Goal: Check status: Check status

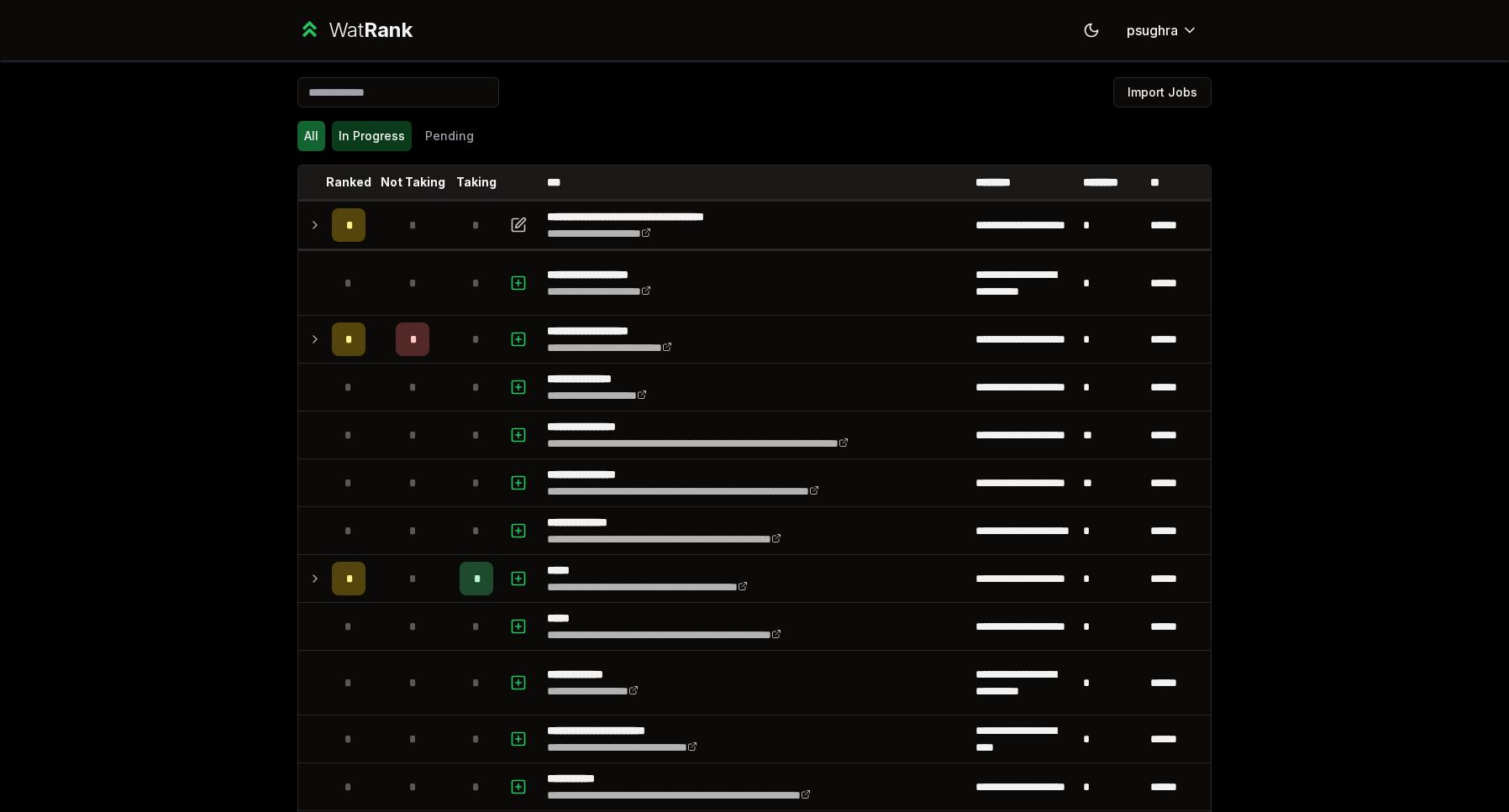
click at [351, 127] on button "In Progress" at bounding box center [372, 136] width 80 height 30
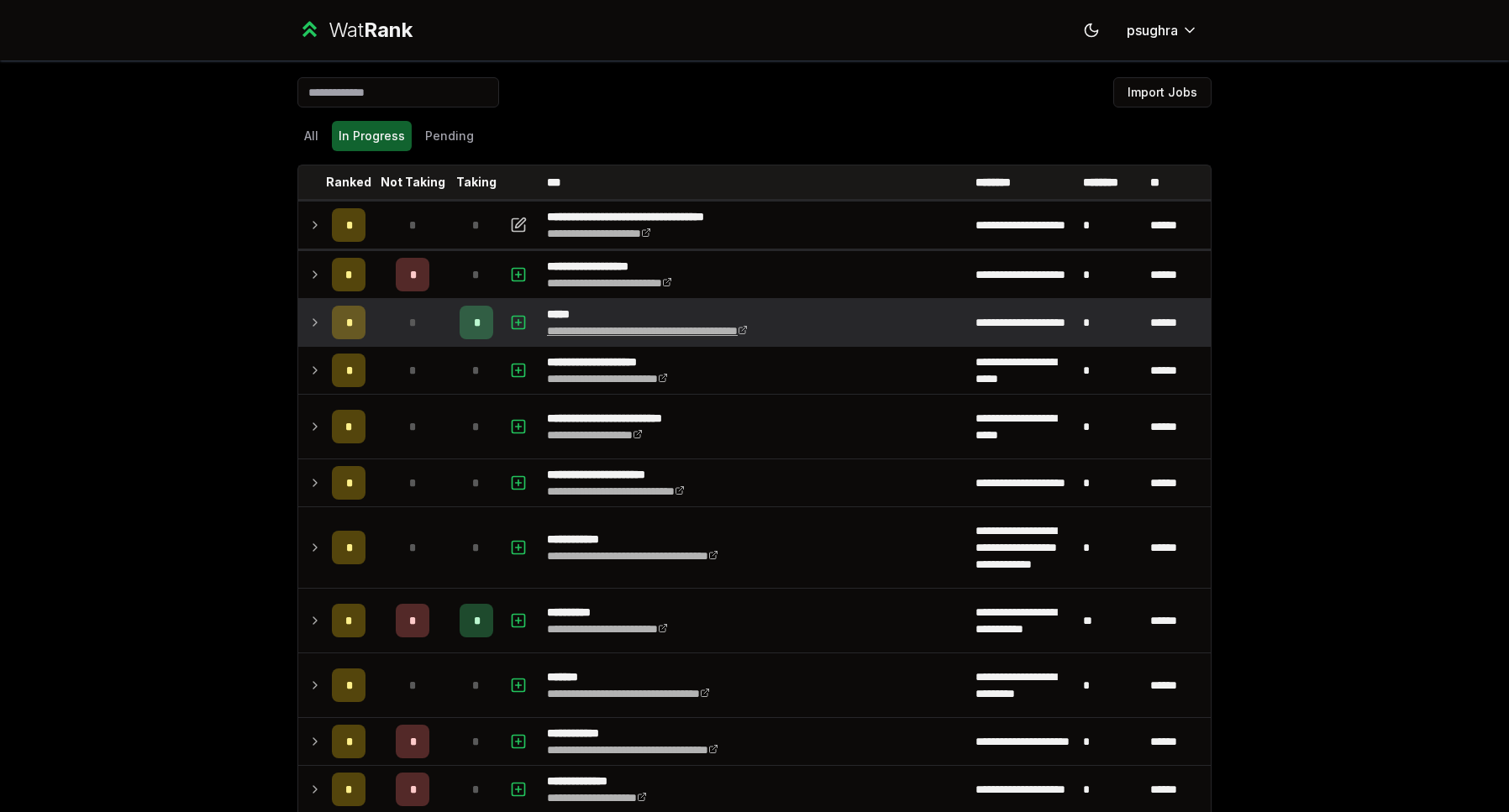
click at [589, 325] on link "**********" at bounding box center [647, 331] width 201 height 12
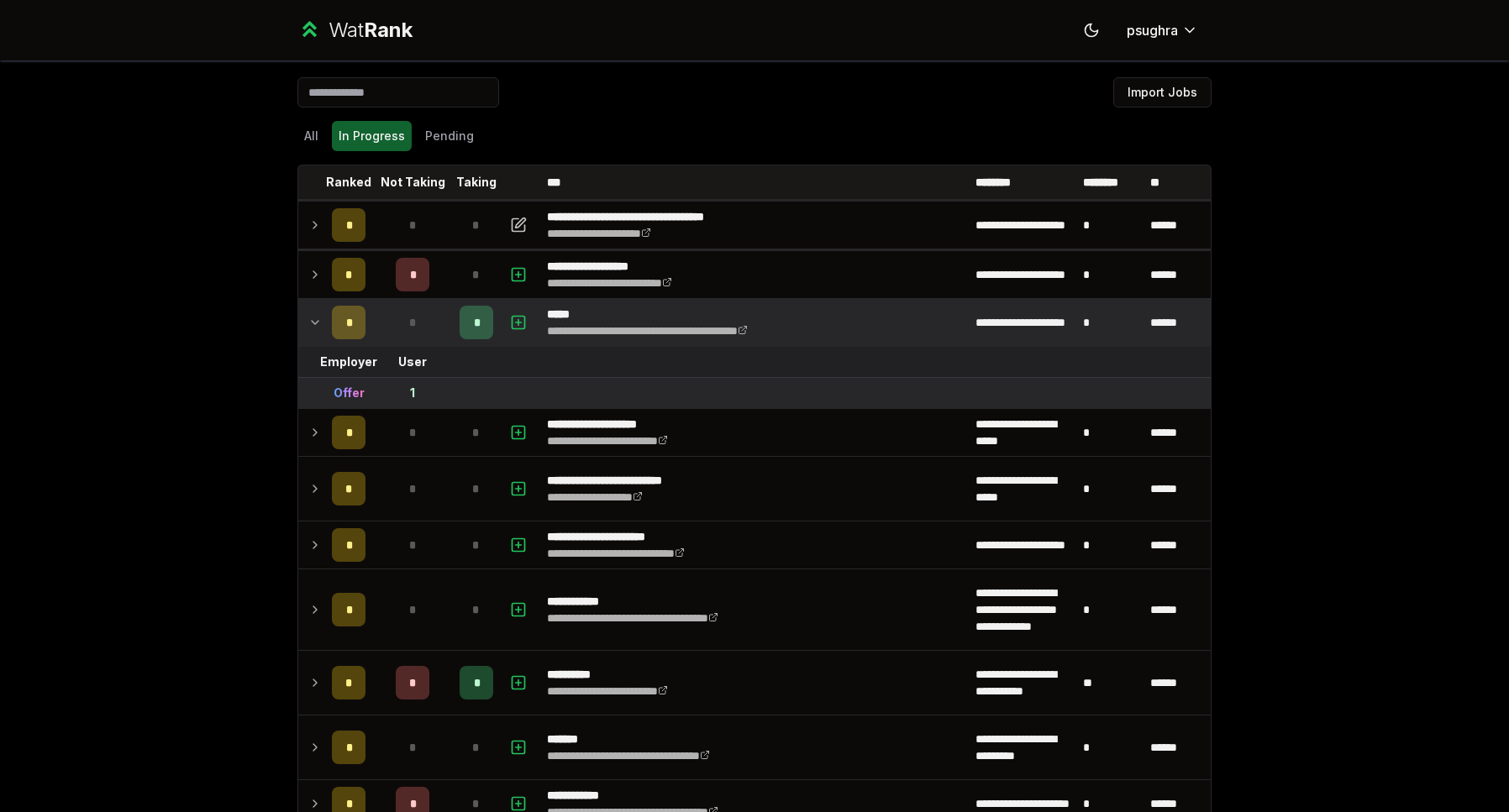
click at [301, 318] on td at bounding box center [311, 322] width 27 height 47
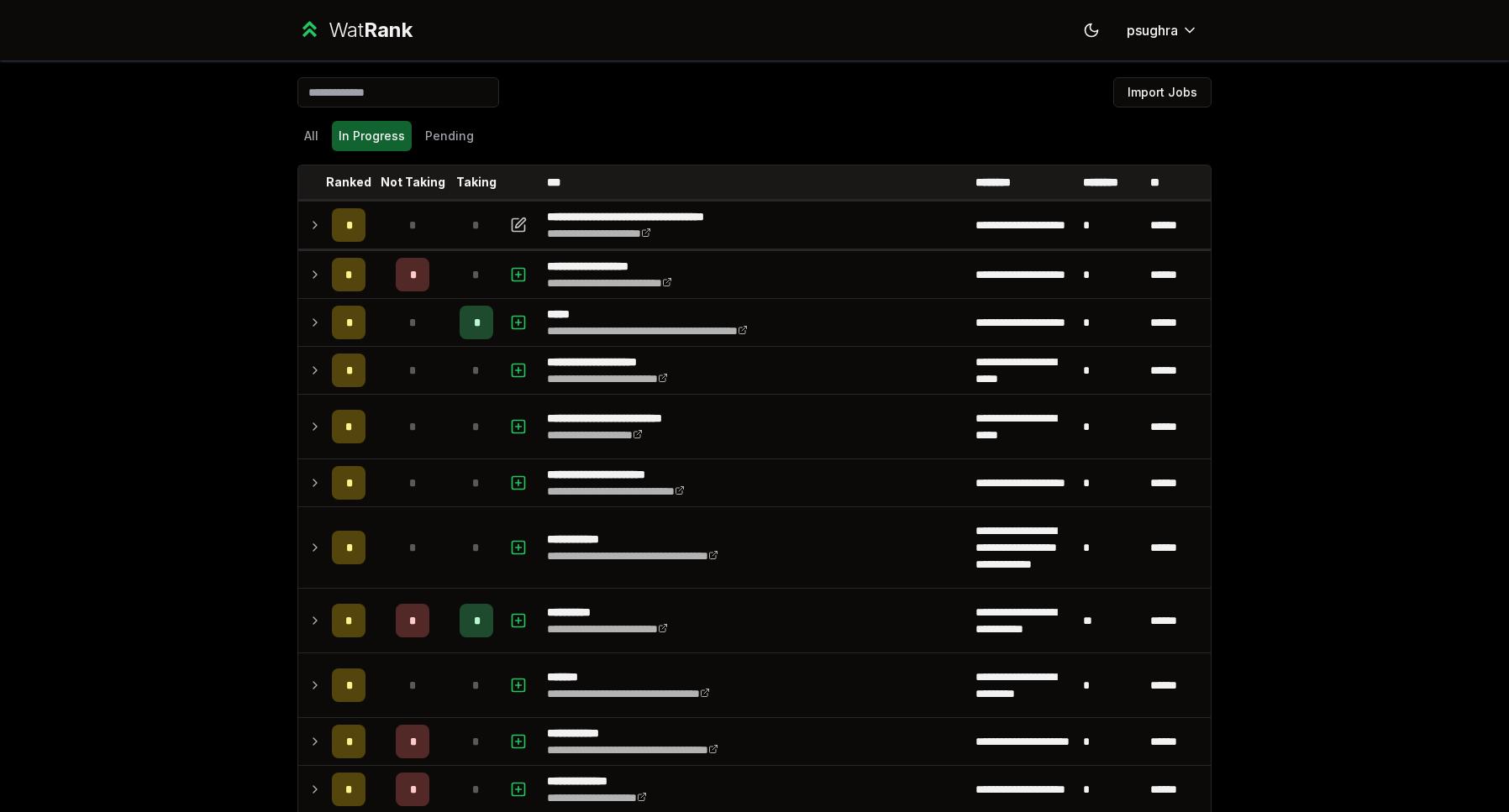
click at [208, 409] on div "**********" at bounding box center [754, 406] width 1509 height 812
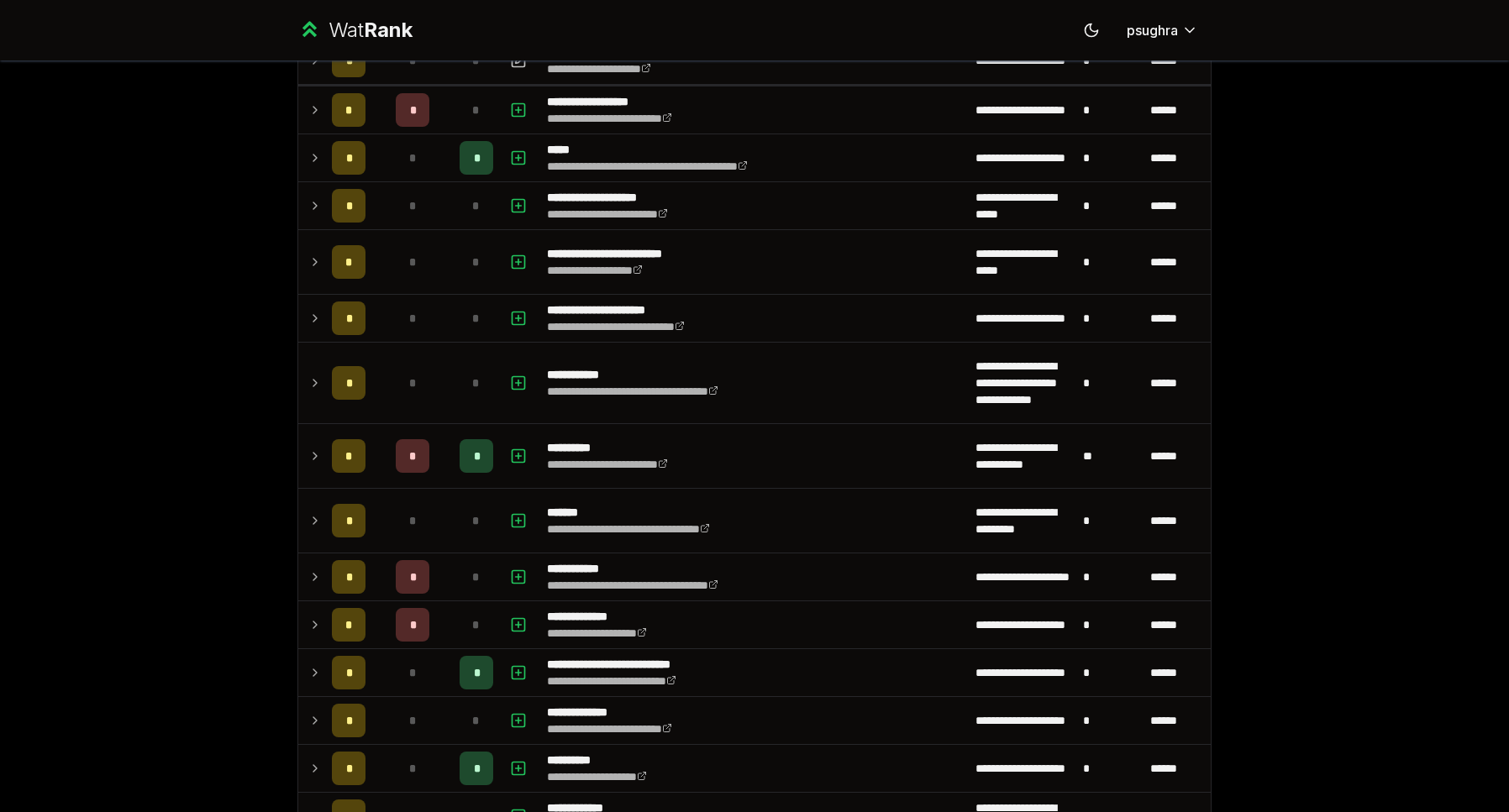
scroll to position [166, 0]
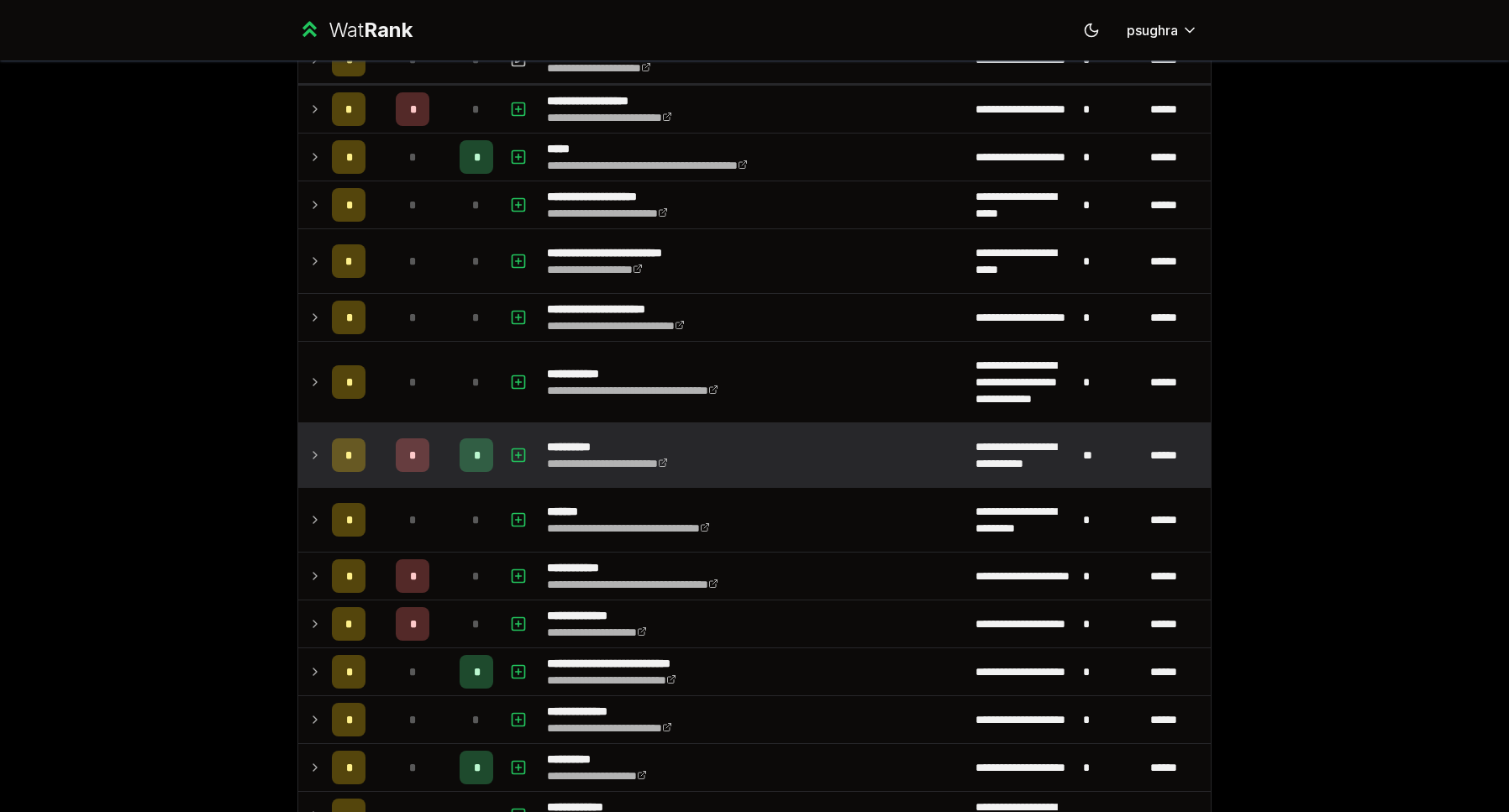
click at [308, 455] on icon at bounding box center [315, 455] width 13 height 20
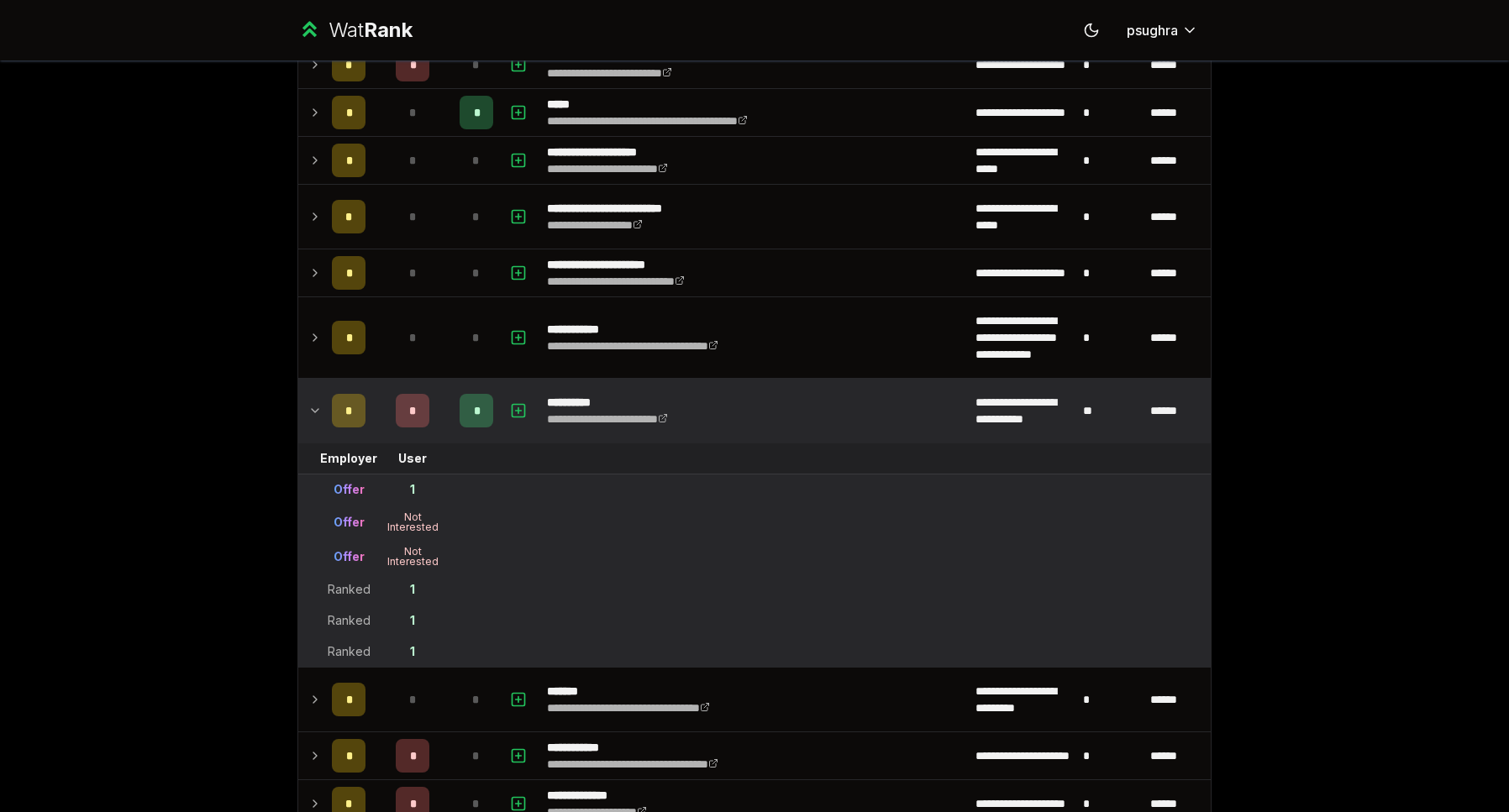
scroll to position [222, 0]
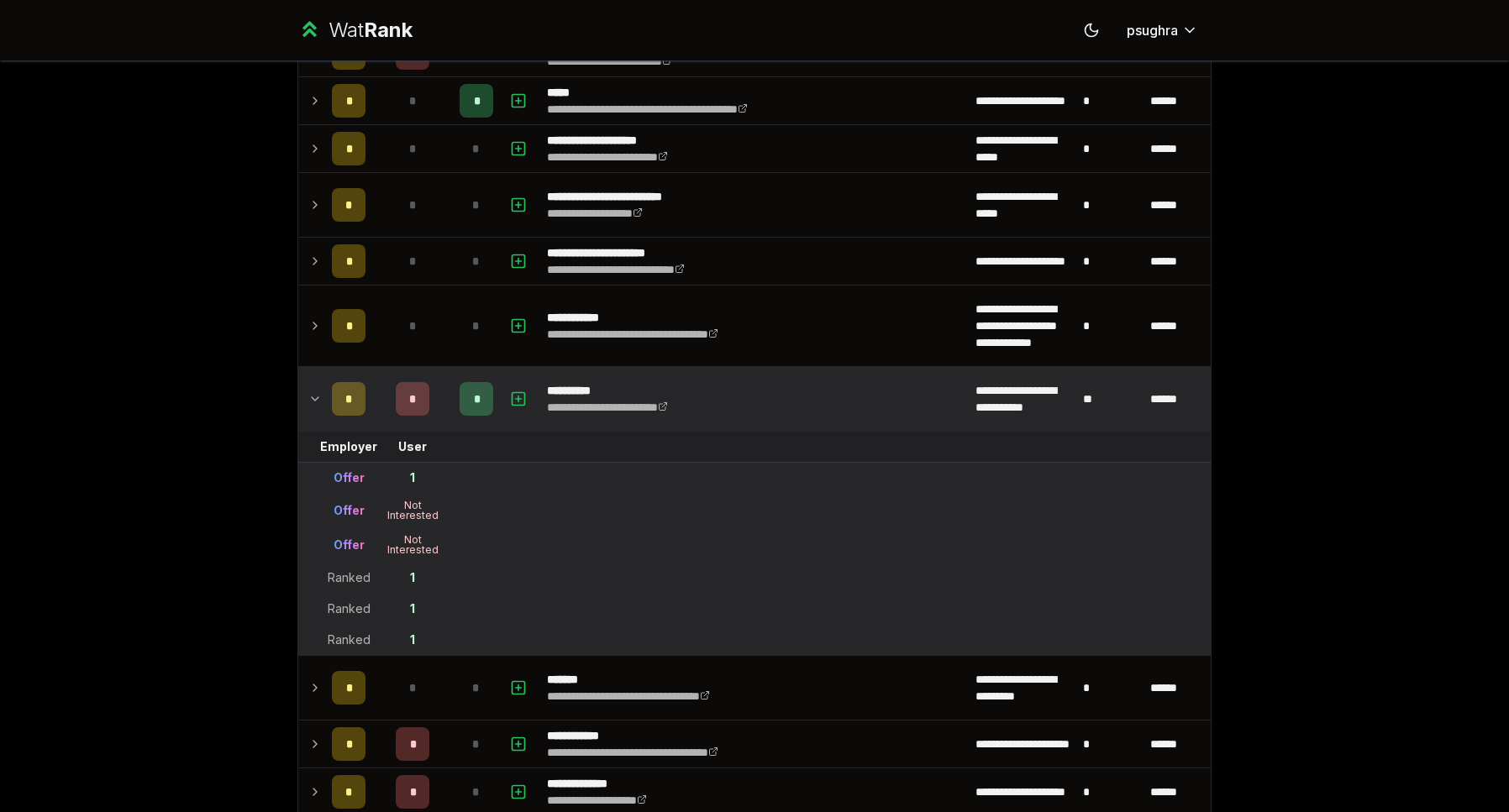
click at [307, 387] on td at bounding box center [311, 399] width 27 height 64
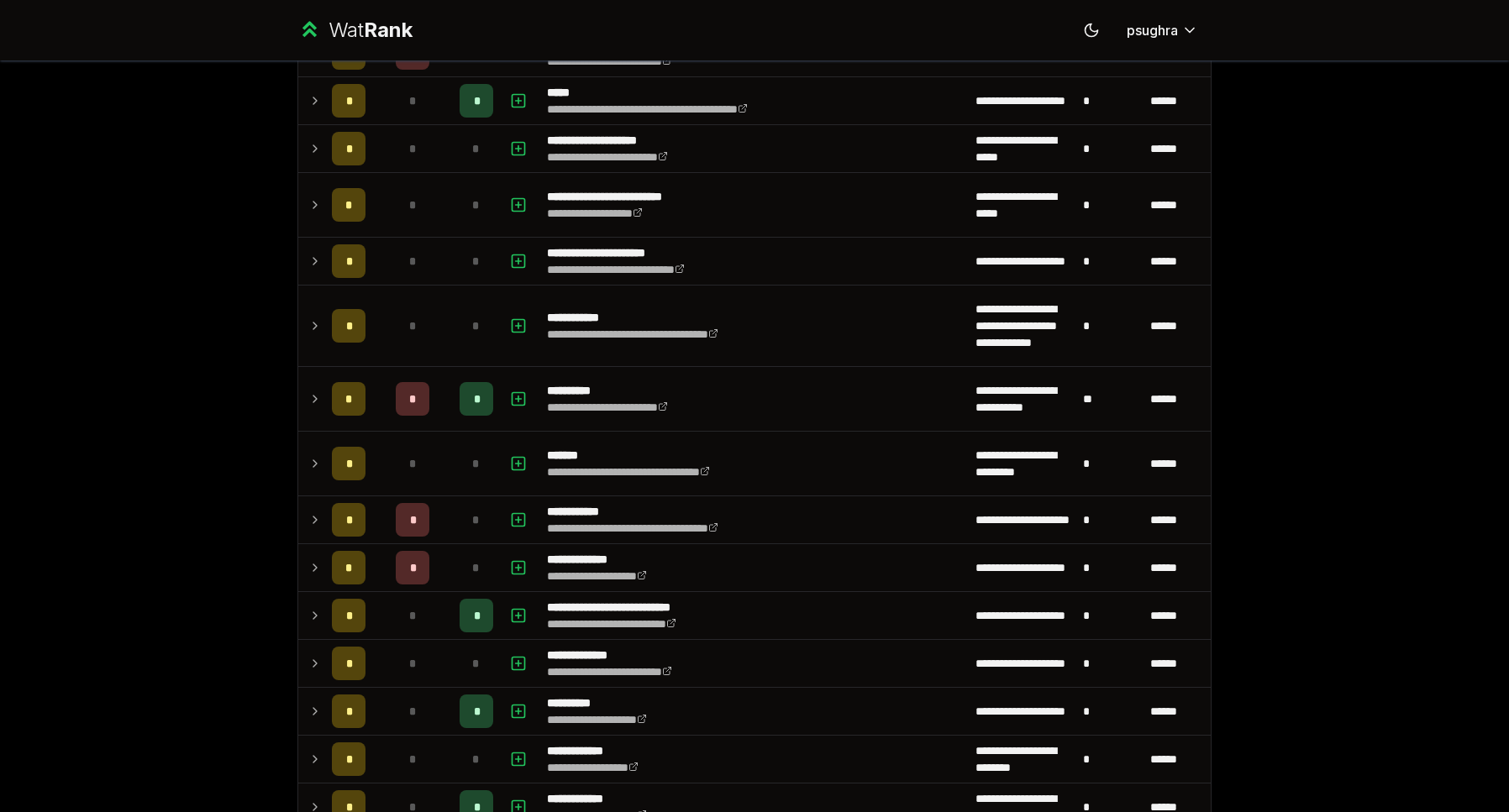
click at [308, 390] on icon at bounding box center [315, 399] width 13 height 20
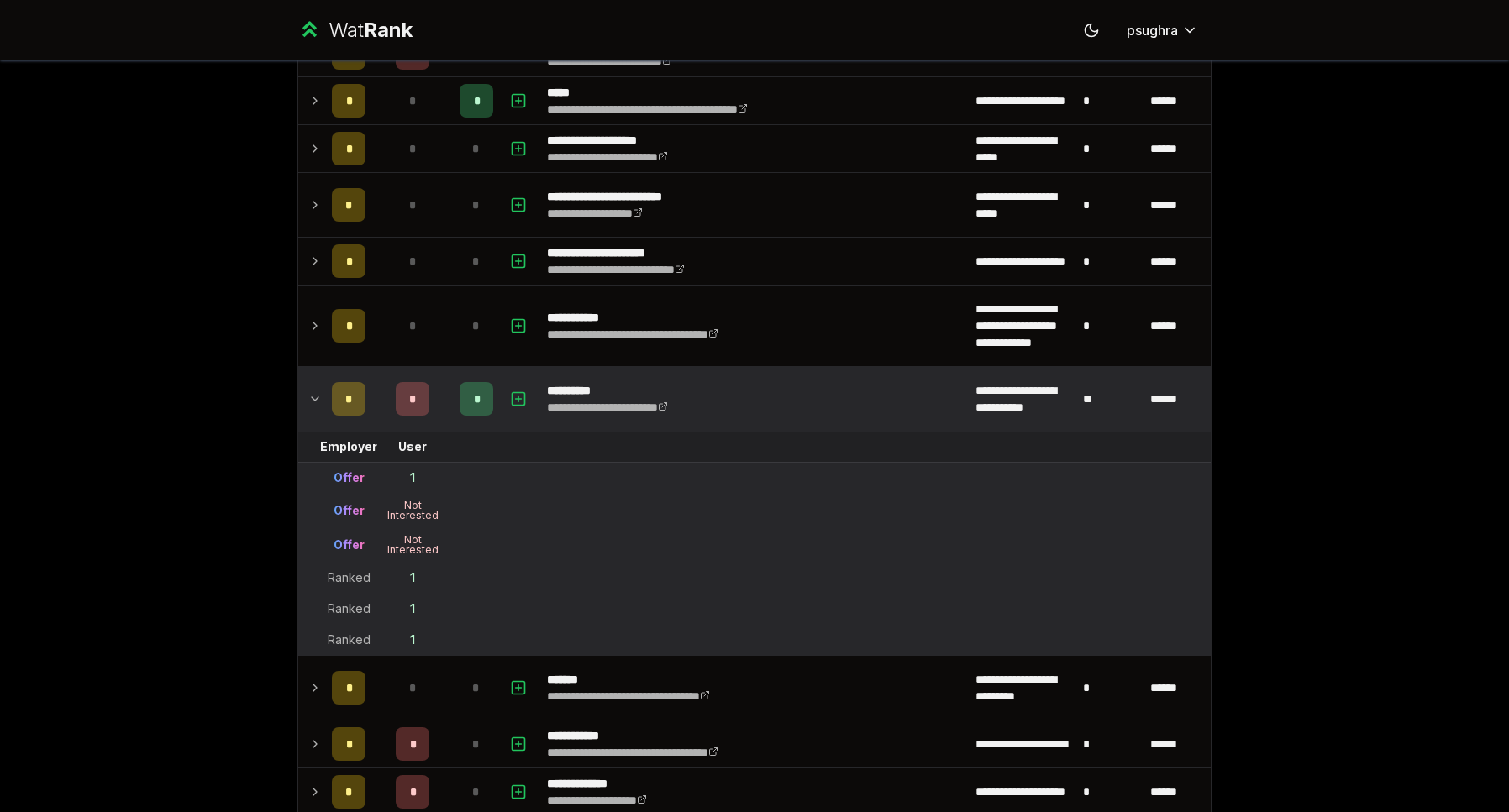
click at [308, 390] on icon at bounding box center [315, 399] width 13 height 20
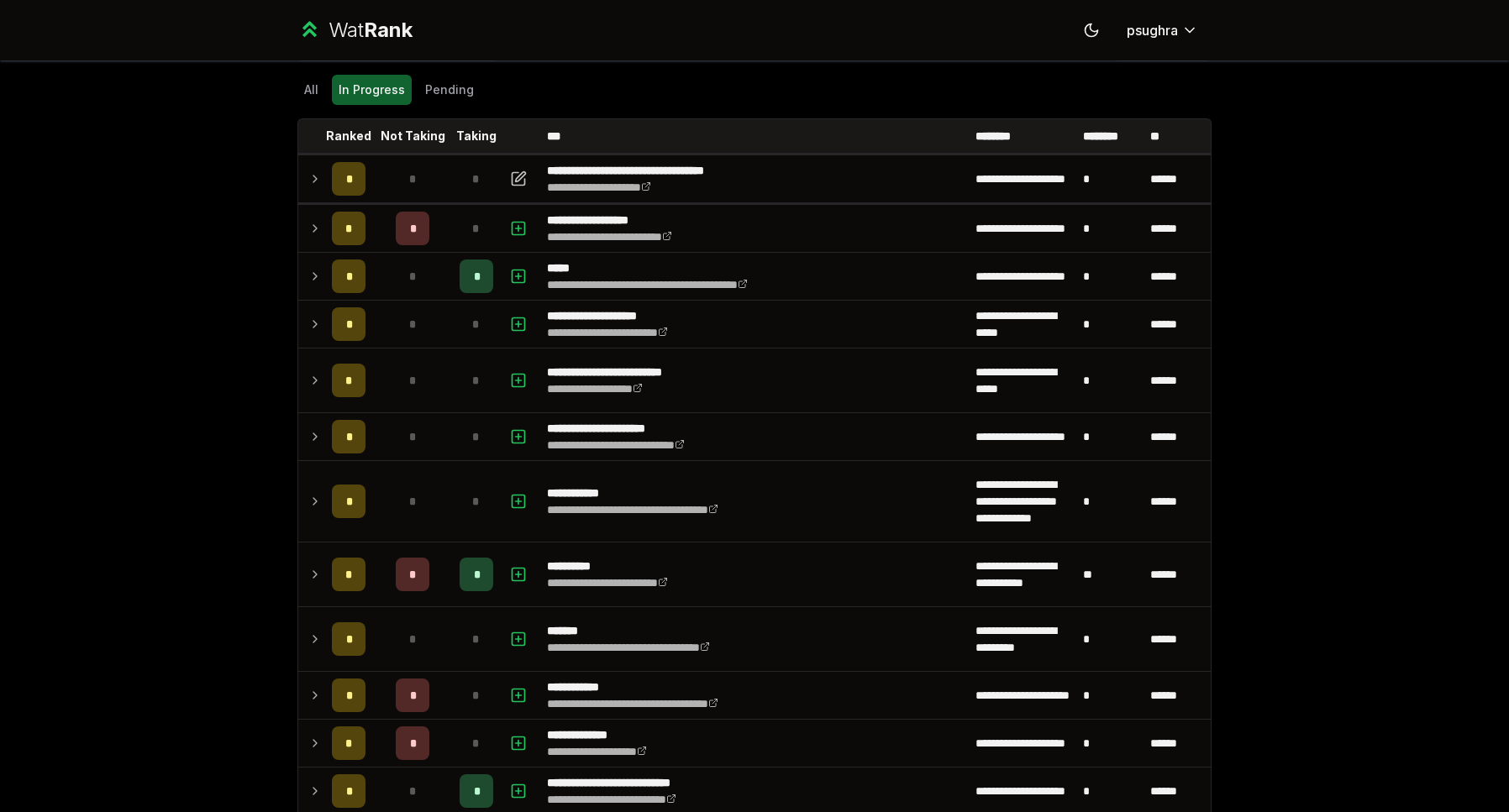
scroll to position [0, 0]
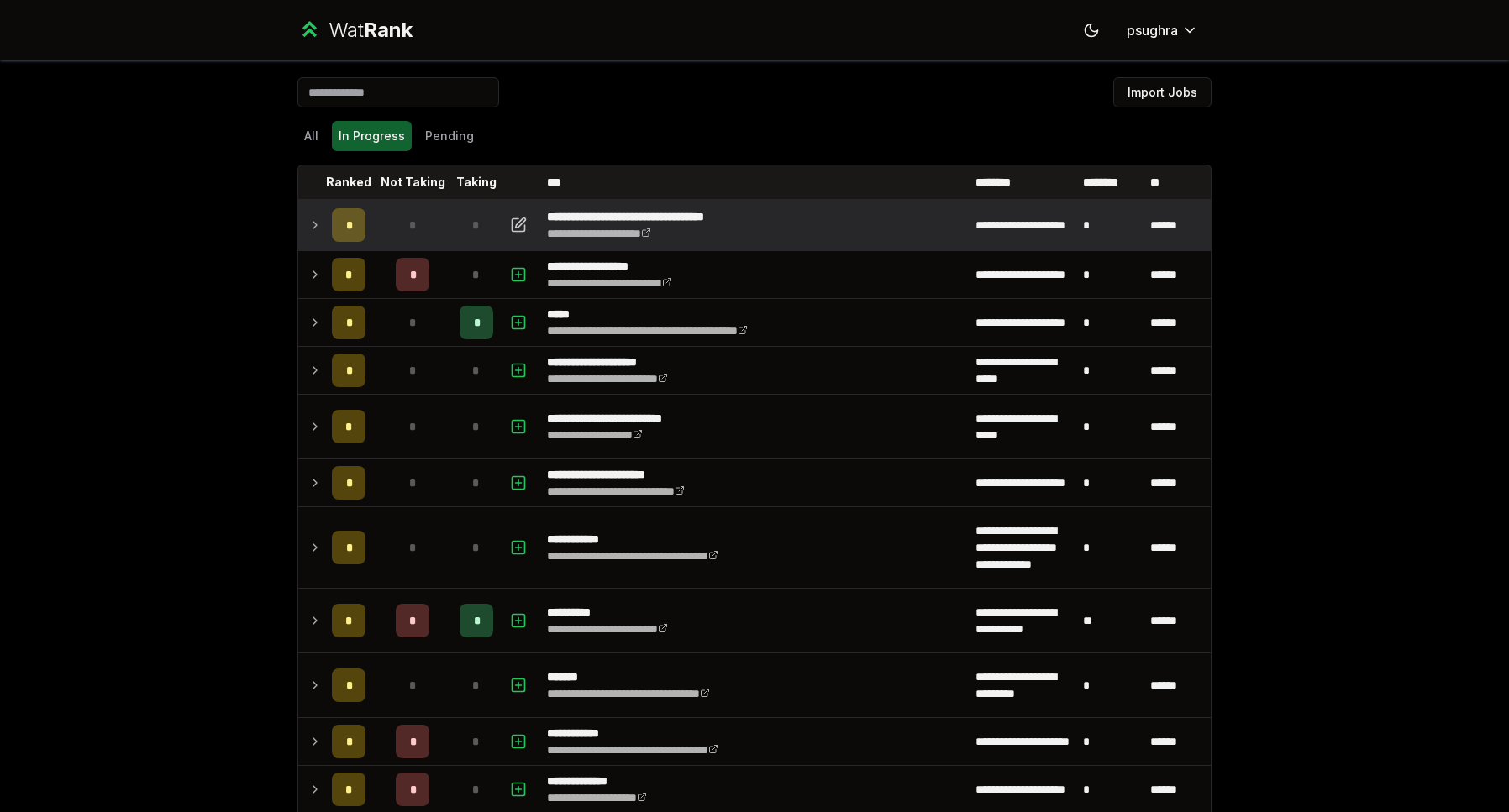
click at [310, 236] on td at bounding box center [311, 224] width 27 height 47
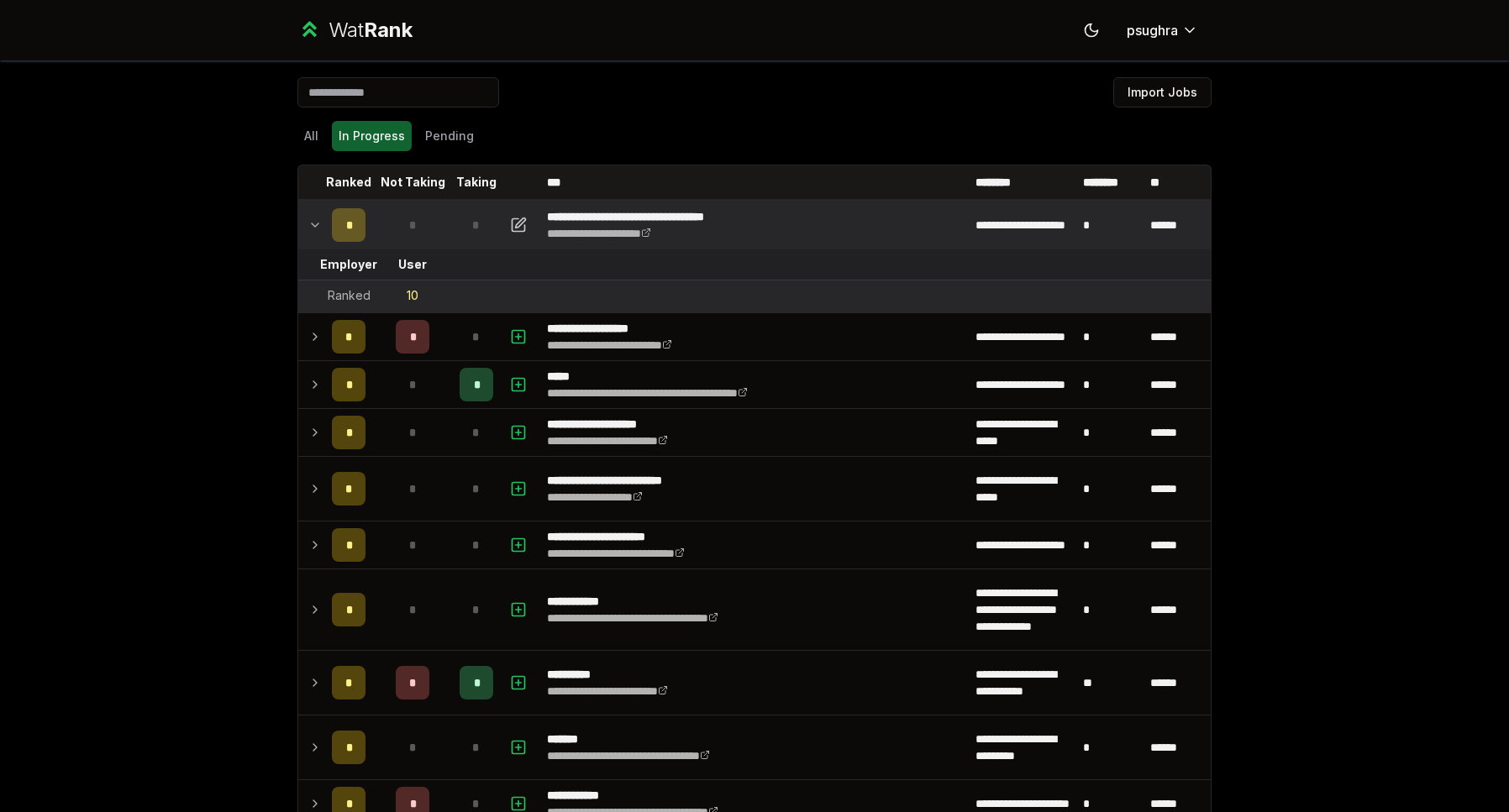
click at [311, 236] on td at bounding box center [311, 224] width 27 height 47
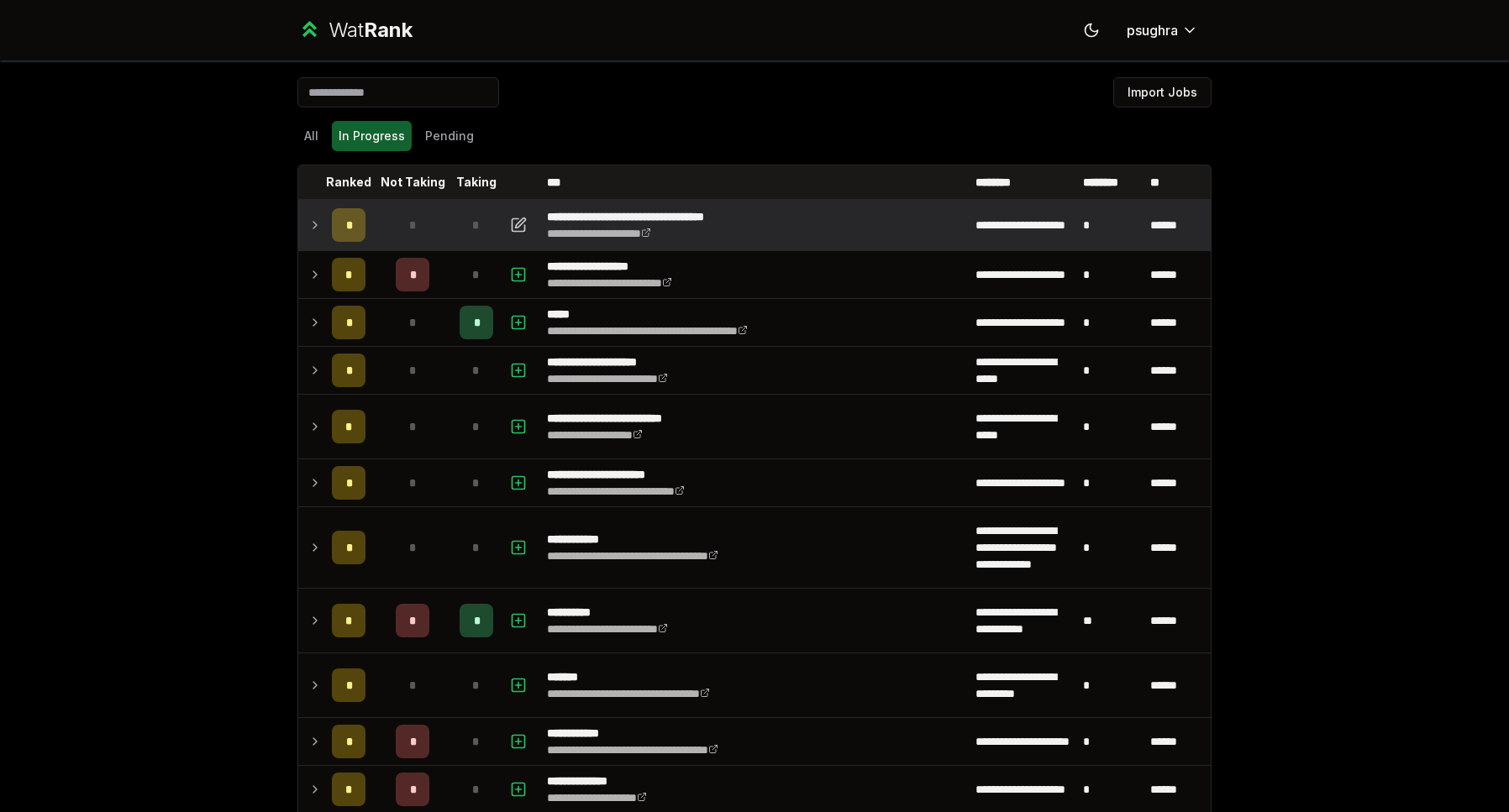
click at [311, 236] on td at bounding box center [311, 224] width 27 height 47
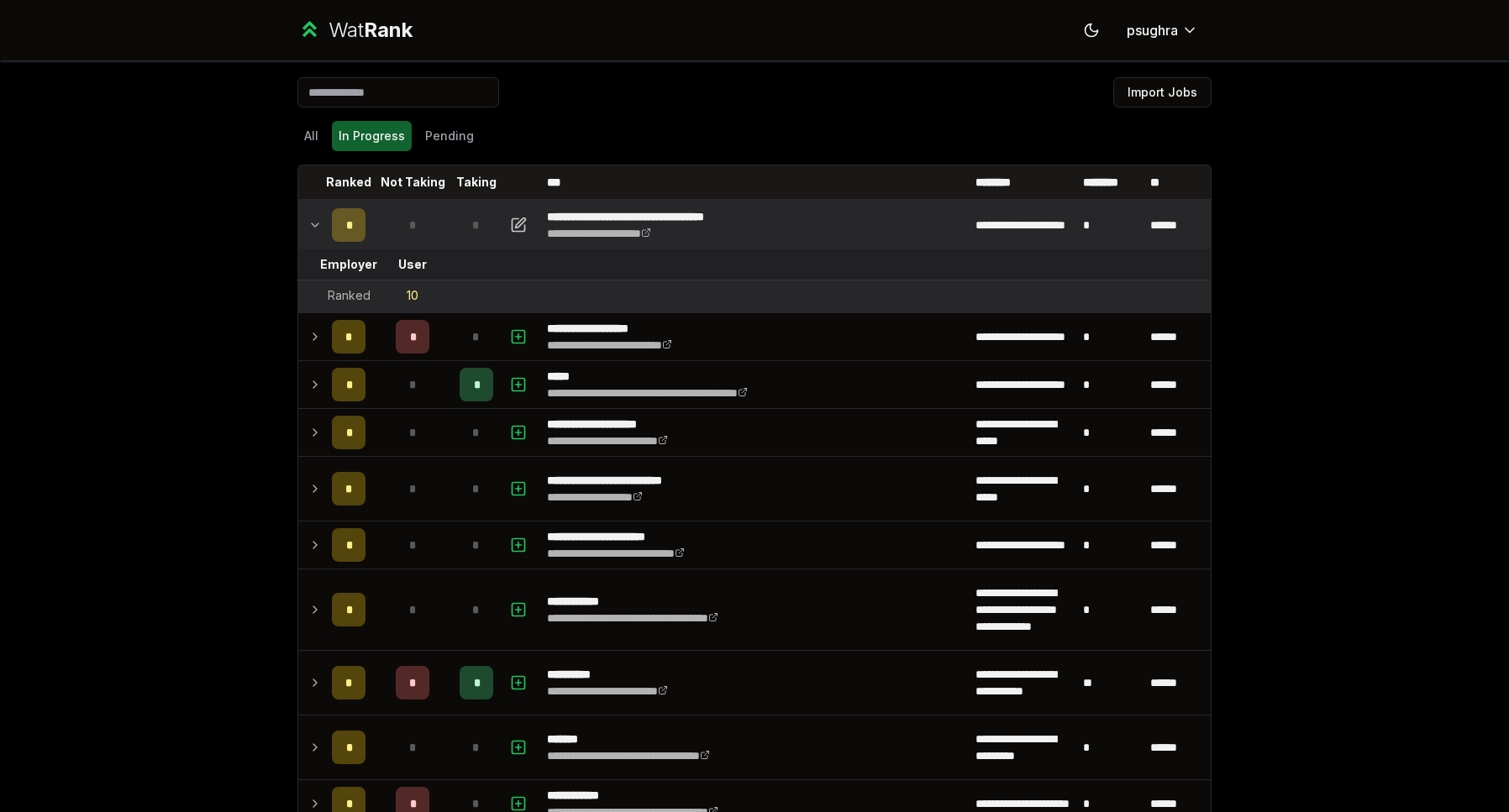
click at [311, 236] on td at bounding box center [311, 224] width 27 height 47
